Goal: Task Accomplishment & Management: Check status

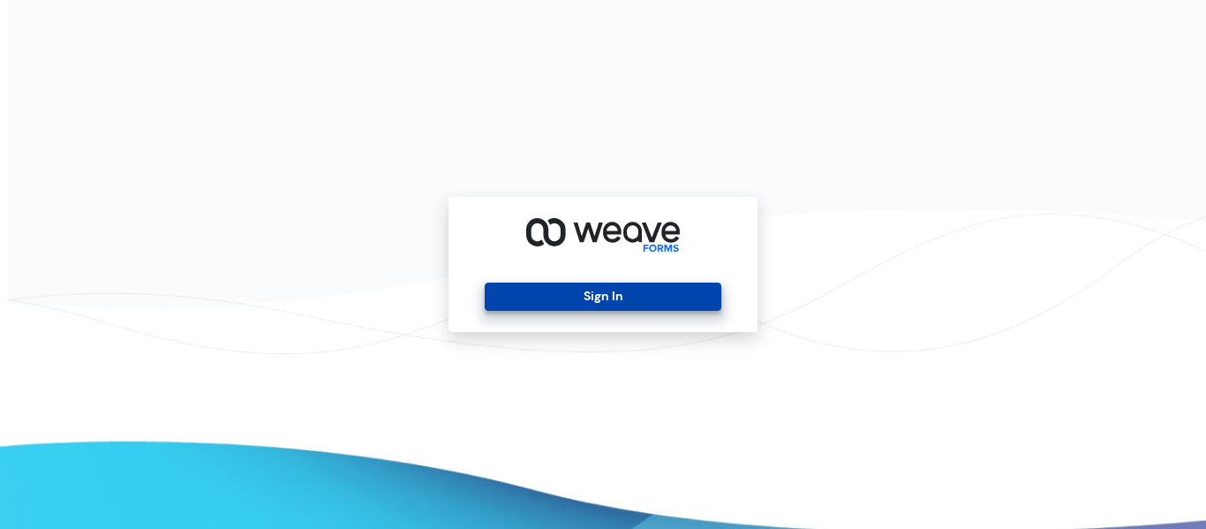
click at [535, 285] on button "Sign In" at bounding box center [603, 297] width 236 height 28
